Goal: Navigation & Orientation: Understand site structure

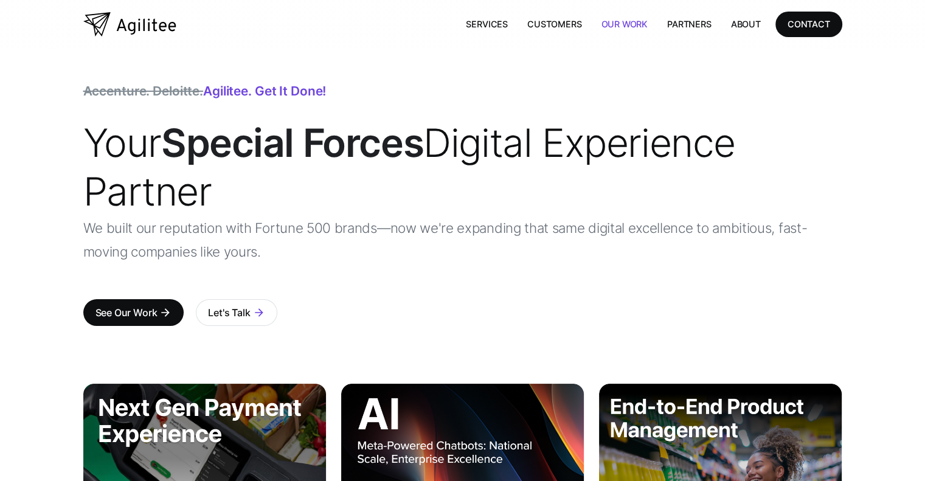
click at [626, 23] on link "Our Work" at bounding box center [624, 24] width 66 height 25
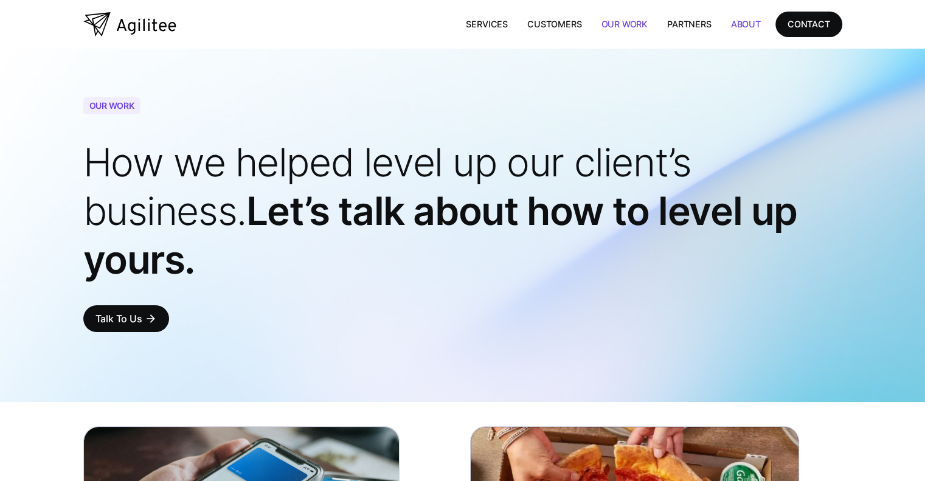
click at [749, 23] on link "About" at bounding box center [745, 24] width 49 height 25
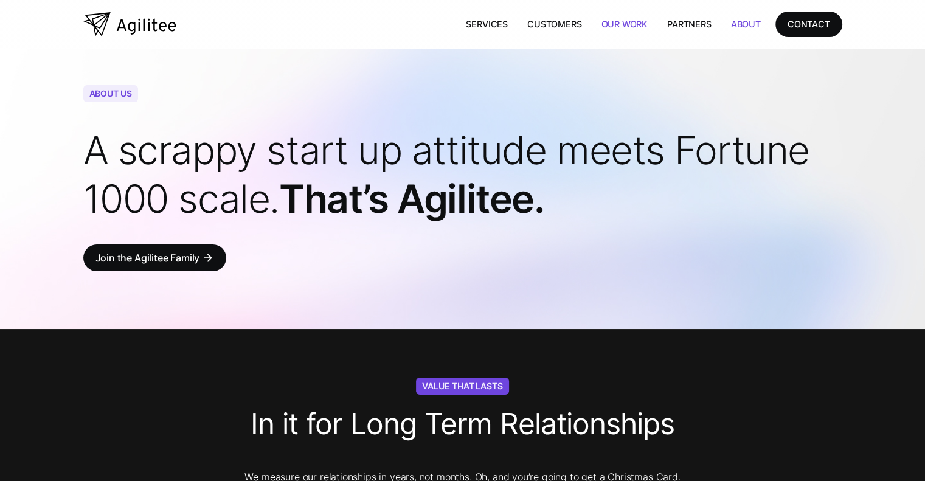
click at [625, 23] on link "Our Work" at bounding box center [624, 24] width 66 height 25
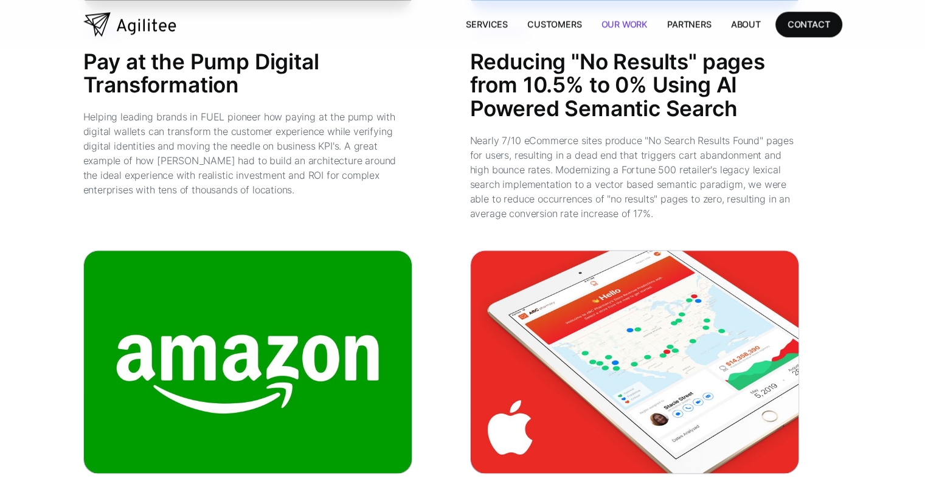
scroll to position [1514, 0]
